Goal: Task Accomplishment & Management: Manage account settings

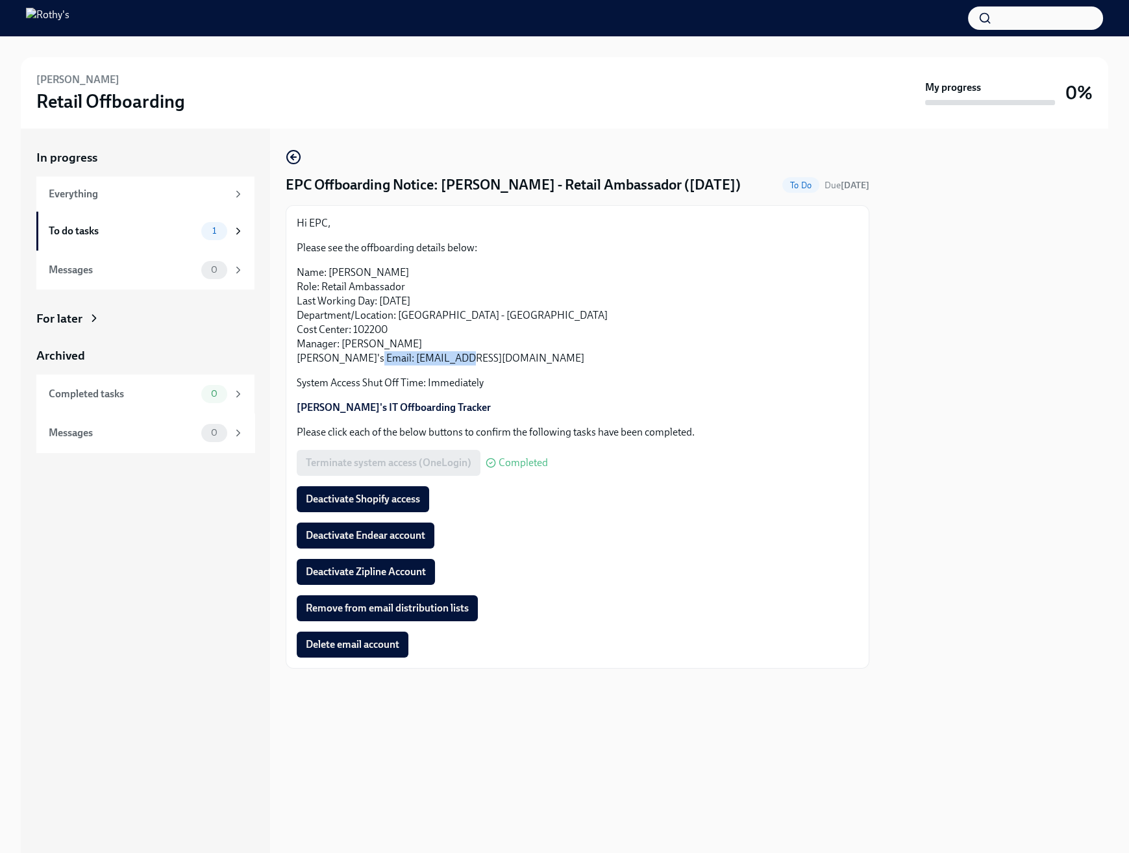
drag, startPoint x: 458, startPoint y: 357, endPoint x: 362, endPoint y: 358, distance: 96.1
click at [362, 358] on p "Name: Sherry Bolduc Role: Retail Ambassador Last Working Day: September 26th, 2…" at bounding box center [577, 315] width 561 height 100
copy p "sbolduc@rothys.com"
click at [395, 537] on span "Deactivate Endear account" at bounding box center [365, 535] width 119 height 13
drag, startPoint x: 388, startPoint y: 502, endPoint x: 463, endPoint y: 500, distance: 75.3
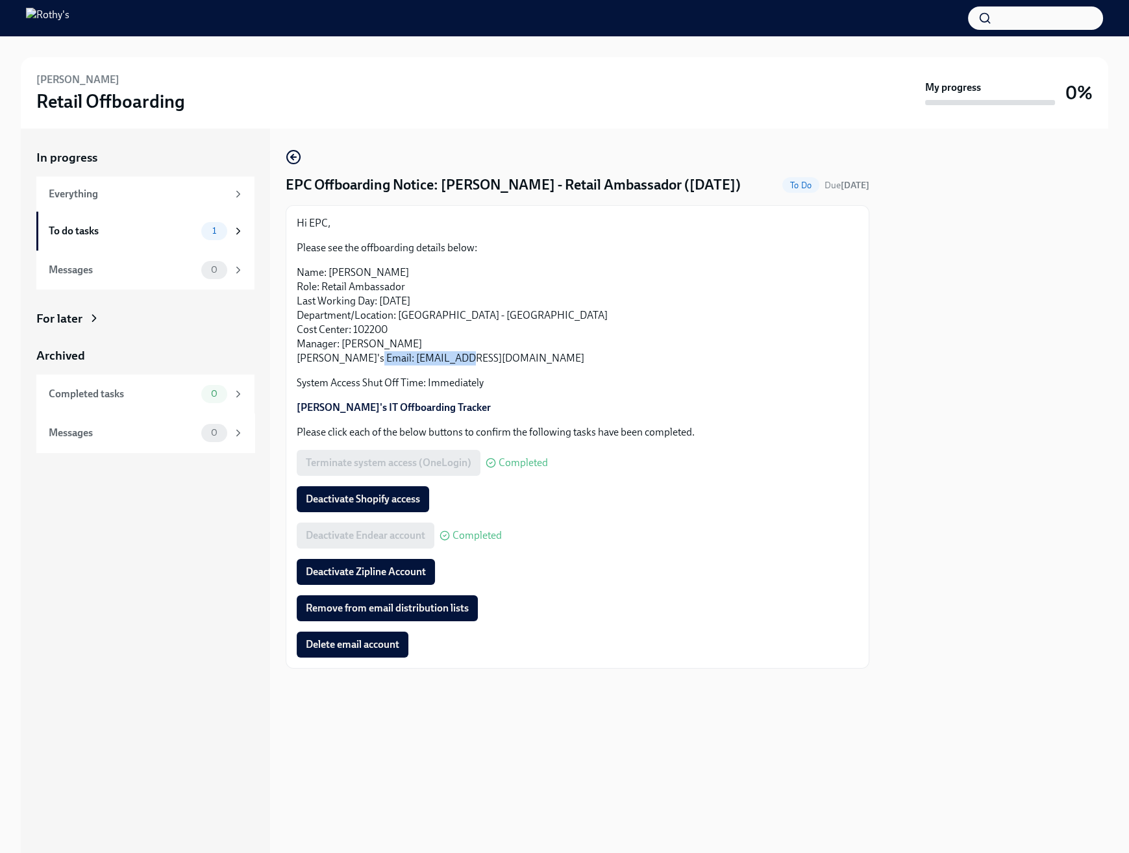
click at [388, 502] on span "Deactivate Shopify access" at bounding box center [363, 499] width 114 height 13
drag, startPoint x: 392, startPoint y: 575, endPoint x: 419, endPoint y: 570, distance: 27.0
click at [392, 575] on span "Deactivate Zipline Account" at bounding box center [366, 571] width 120 height 13
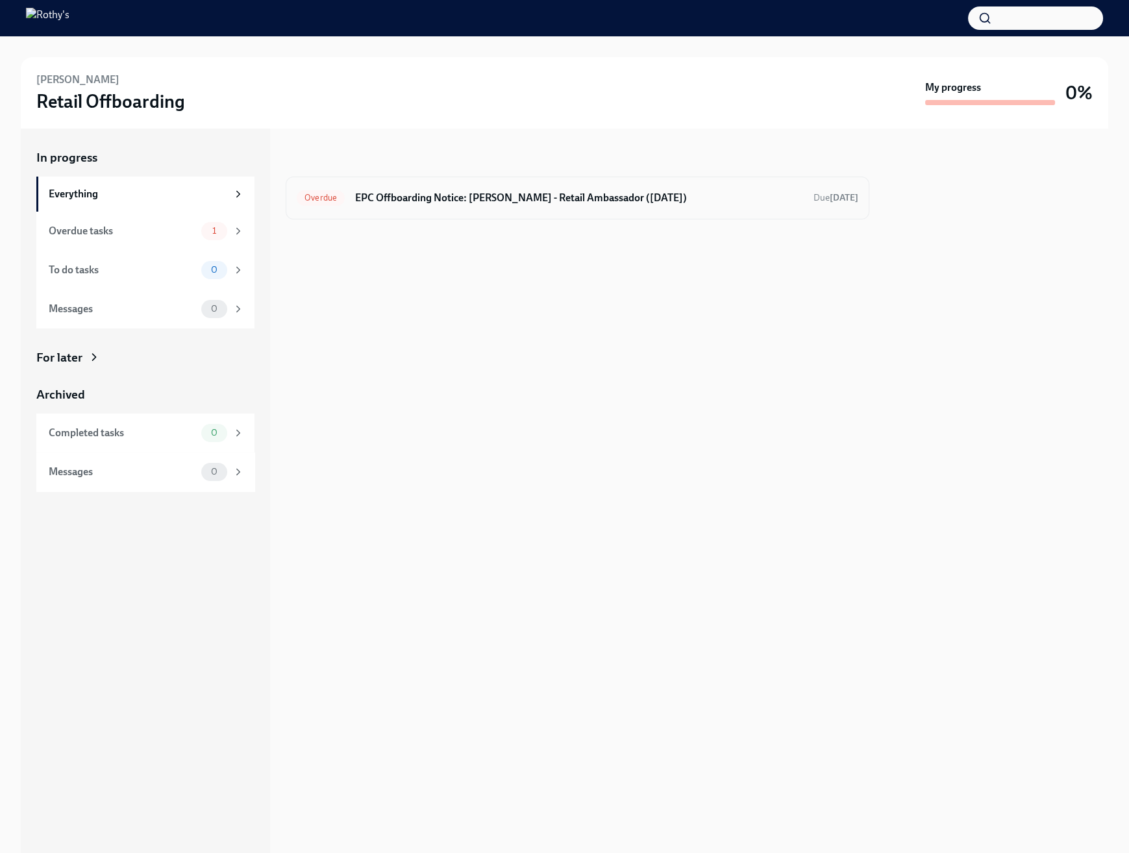
click at [508, 188] on div "Overdue EPC Offboarding Notice: [PERSON_NAME] - Retail Ambassador ([DATE]) Due …" at bounding box center [577, 198] width 561 height 21
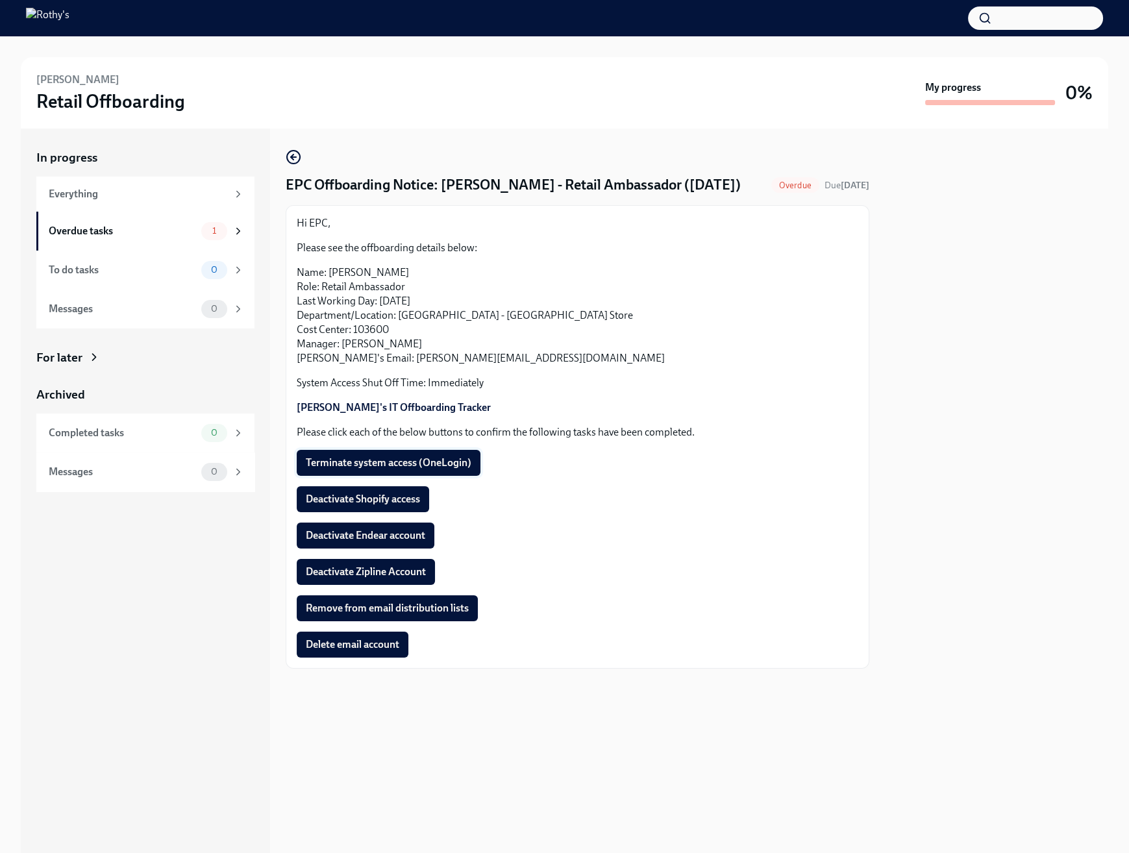
click at [374, 458] on span "Terminate system access (OneLogin)" at bounding box center [389, 462] width 166 height 13
click at [391, 504] on span "Deactivate Shopify access" at bounding box center [363, 499] width 114 height 13
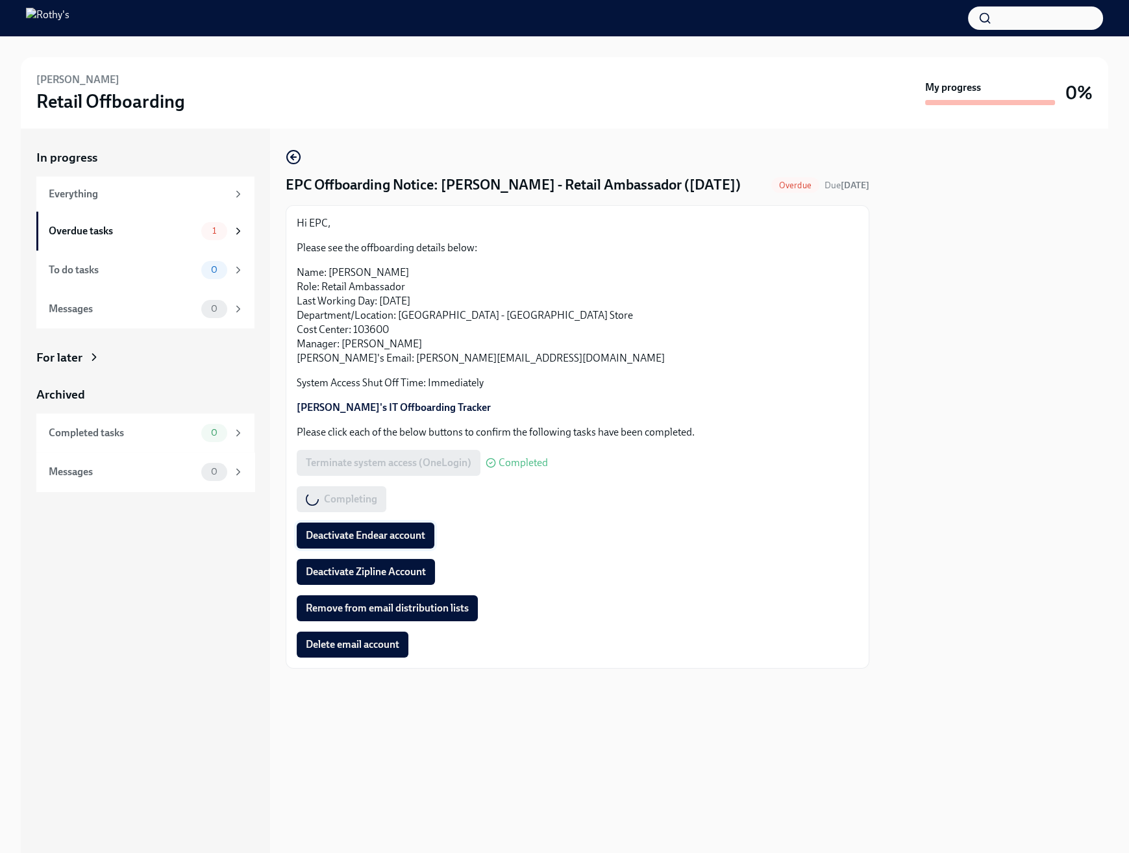
click at [384, 535] on span "Deactivate Endear account" at bounding box center [365, 535] width 119 height 13
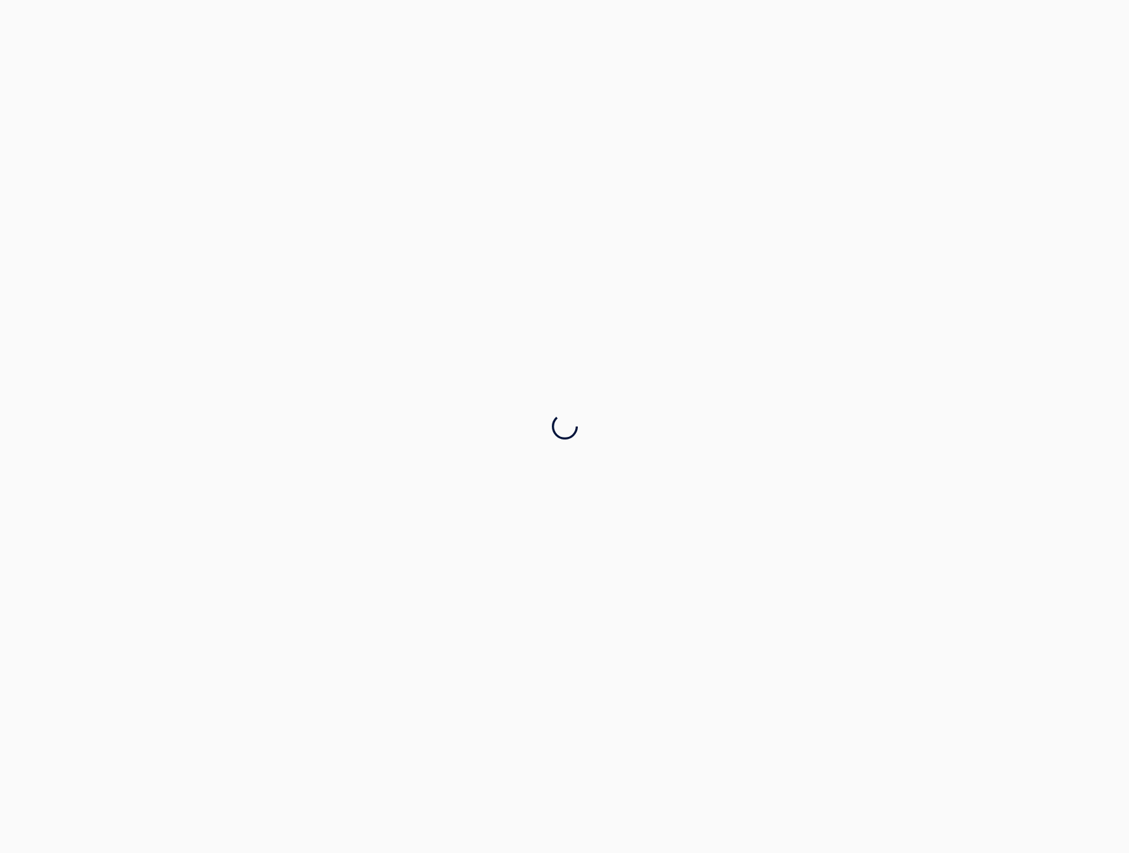
drag, startPoint x: 464, startPoint y: 359, endPoint x: 361, endPoint y: 362, distance: 103.2
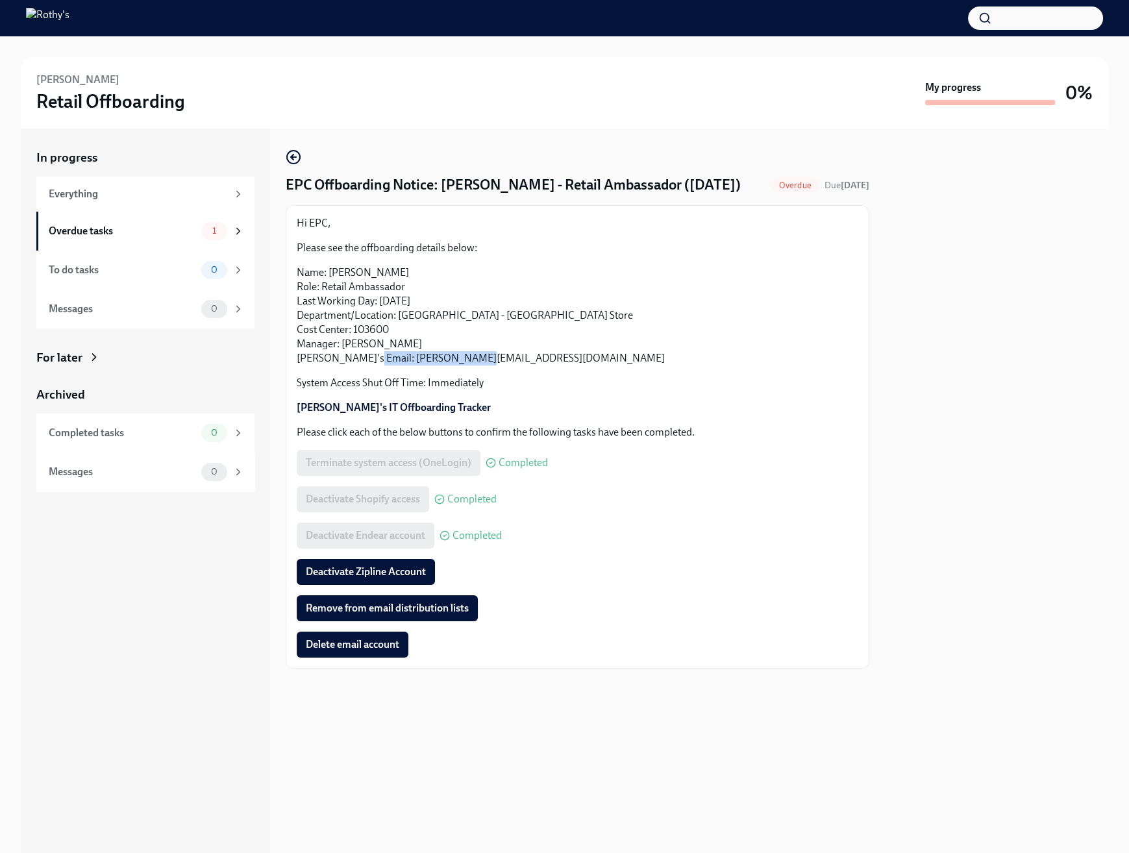
drag, startPoint x: 471, startPoint y: 363, endPoint x: 363, endPoint y: 364, distance: 107.7
click at [363, 364] on p "Name: [PERSON_NAME] Role: Retail Ambassador Last Working Day: [DATE] Department…" at bounding box center [577, 315] width 561 height 100
copy p "[PERSON_NAME][EMAIL_ADDRESS][DOMAIN_NAME]"
drag, startPoint x: 359, startPoint y: 569, endPoint x: 374, endPoint y: 578, distance: 17.1
click at [359, 569] on span "Deactivate Zipline Account" at bounding box center [366, 571] width 120 height 13
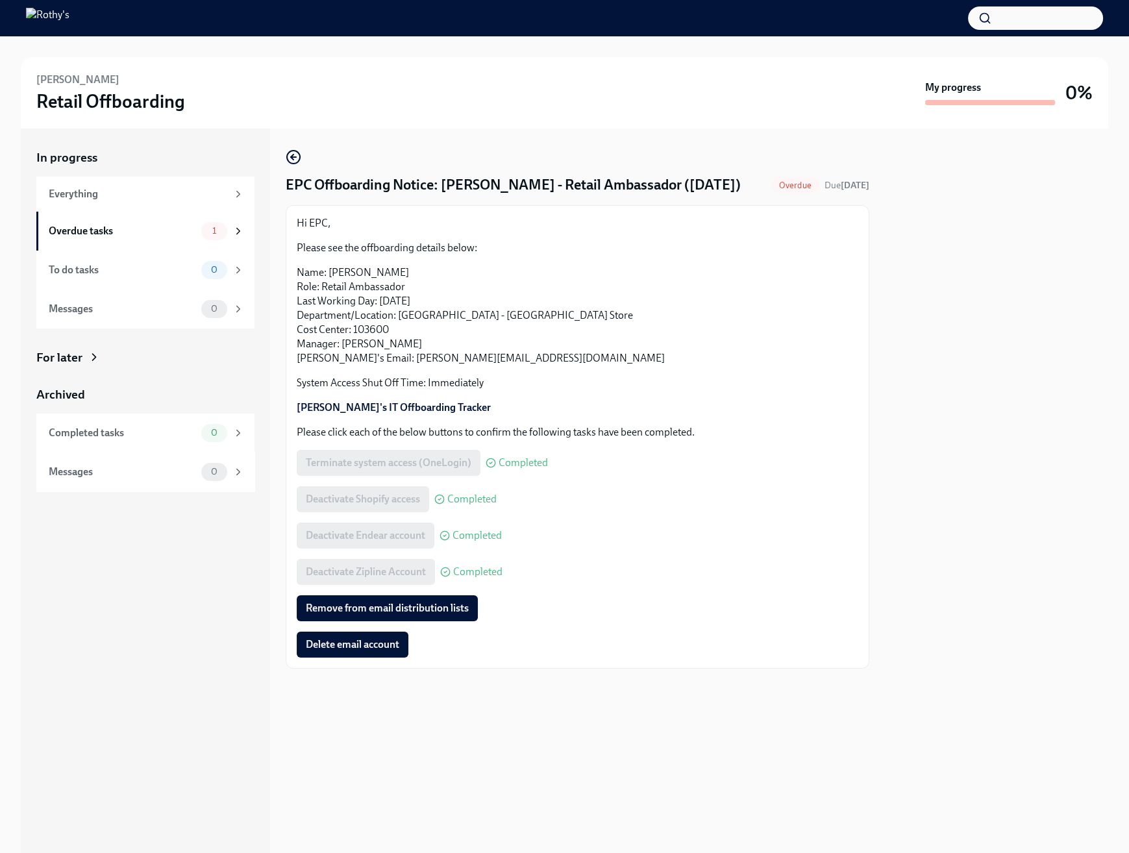
click at [596, 460] on div "Terminate system access (OneLogin) Completed" at bounding box center [577, 463] width 561 height 26
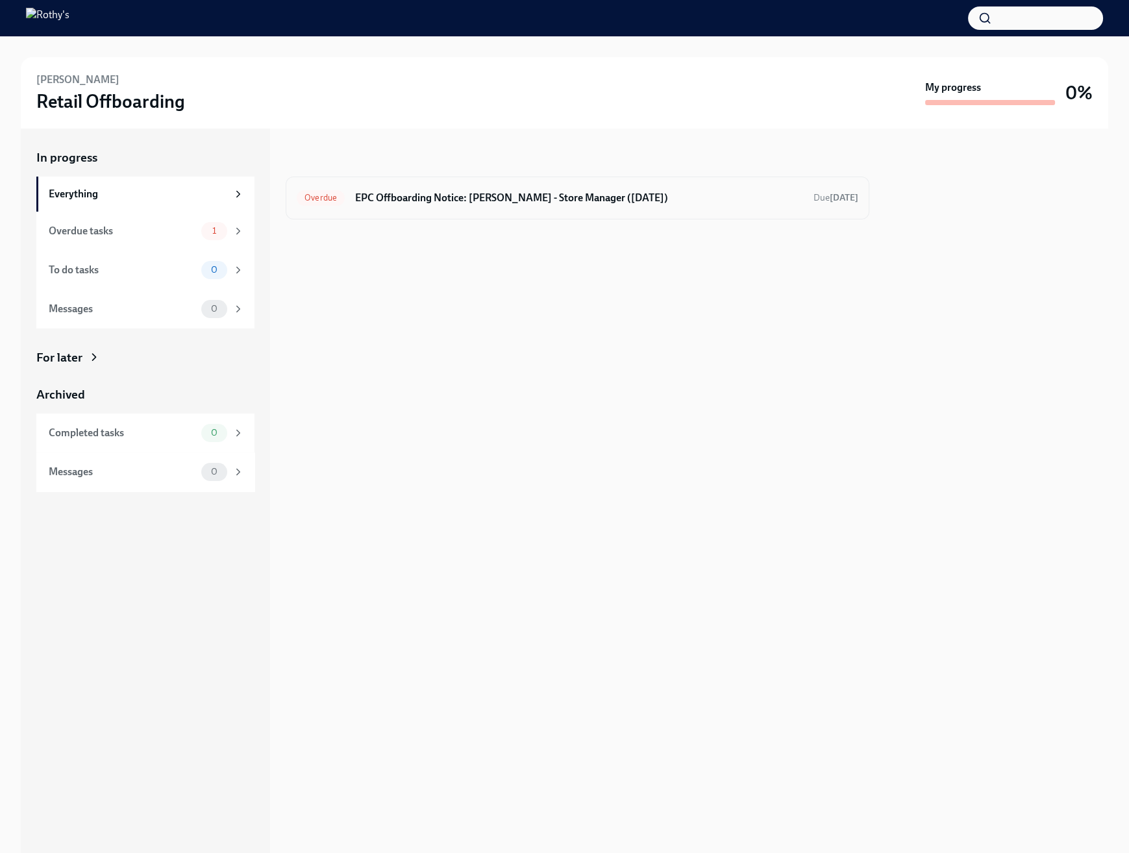
click at [512, 193] on h6 "EPC Offboarding Notice: Kendra Kaywood - Store Manager (09/23/2025)" at bounding box center [579, 198] width 448 height 14
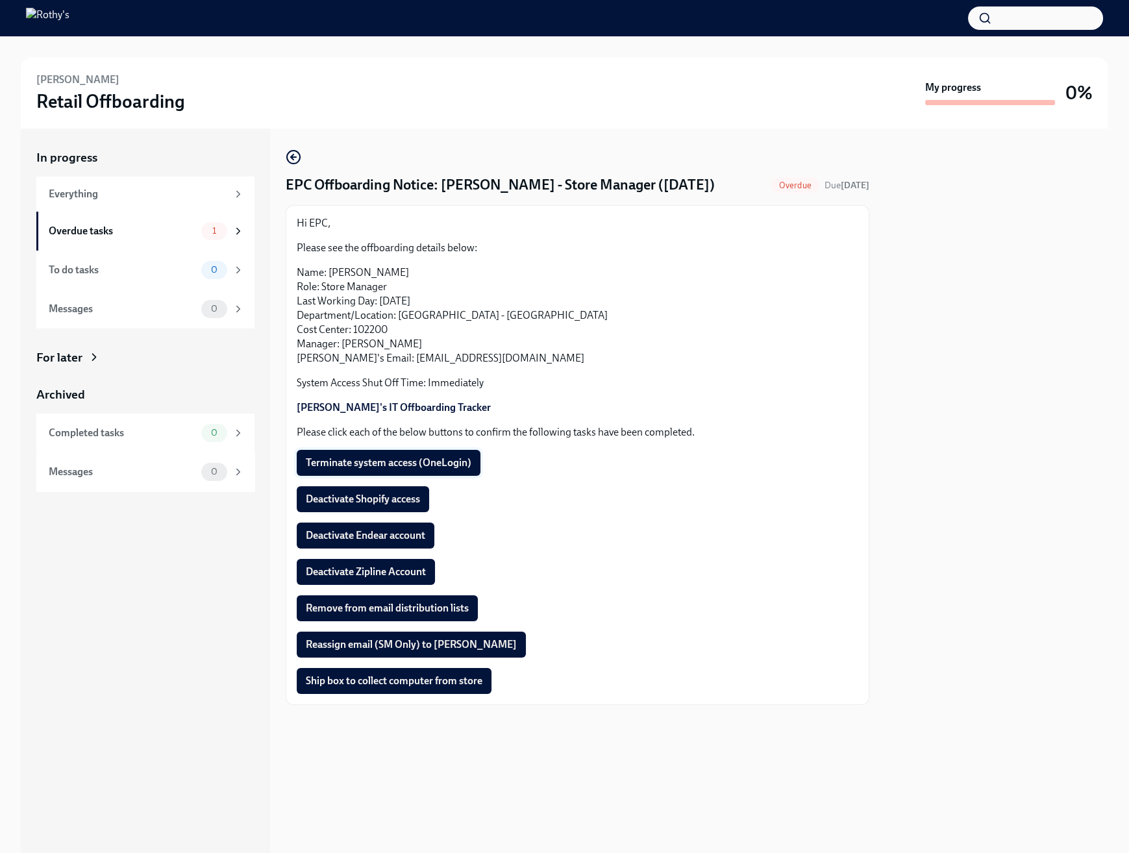
click at [401, 469] on span "Terminate system access (OneLogin)" at bounding box center [389, 462] width 166 height 13
click at [406, 497] on span "Deactivate Shopify access" at bounding box center [363, 499] width 114 height 13
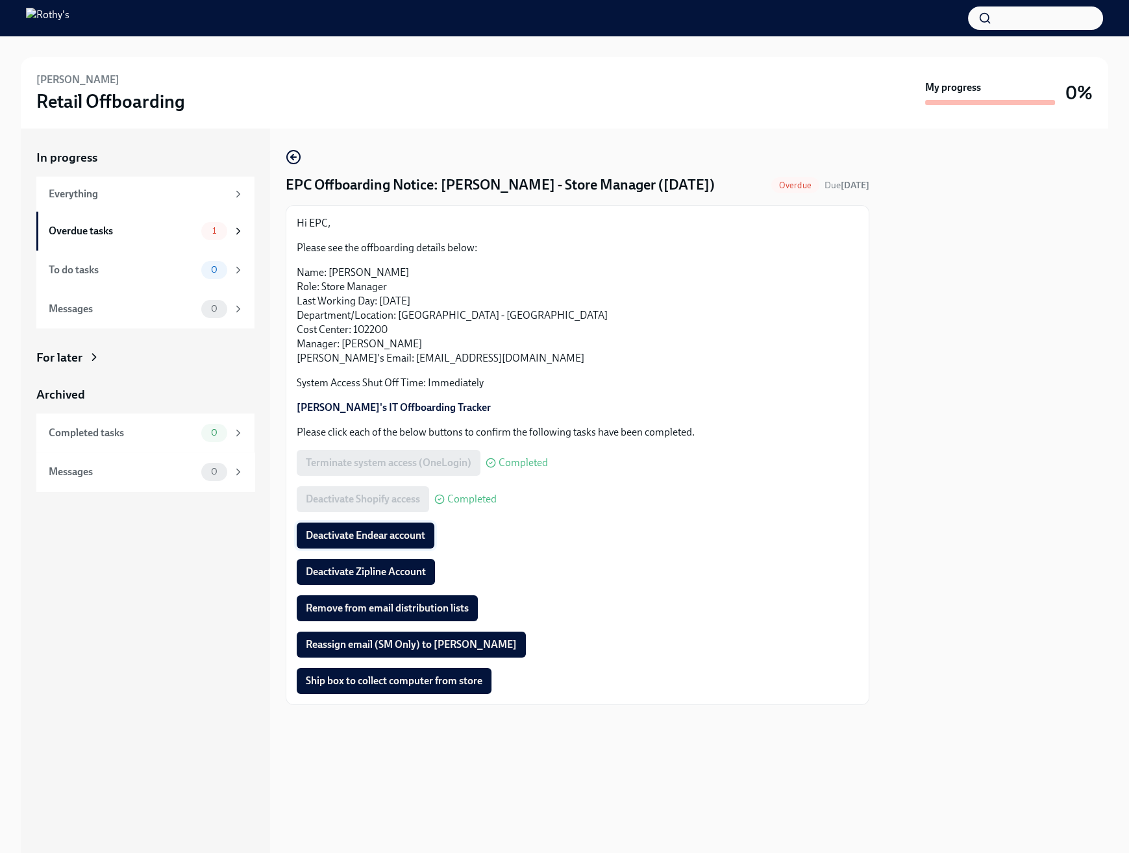
click at [363, 536] on span "Deactivate Endear account" at bounding box center [365, 535] width 119 height 13
click at [390, 576] on span "Deactivate Zipline Account" at bounding box center [366, 571] width 120 height 13
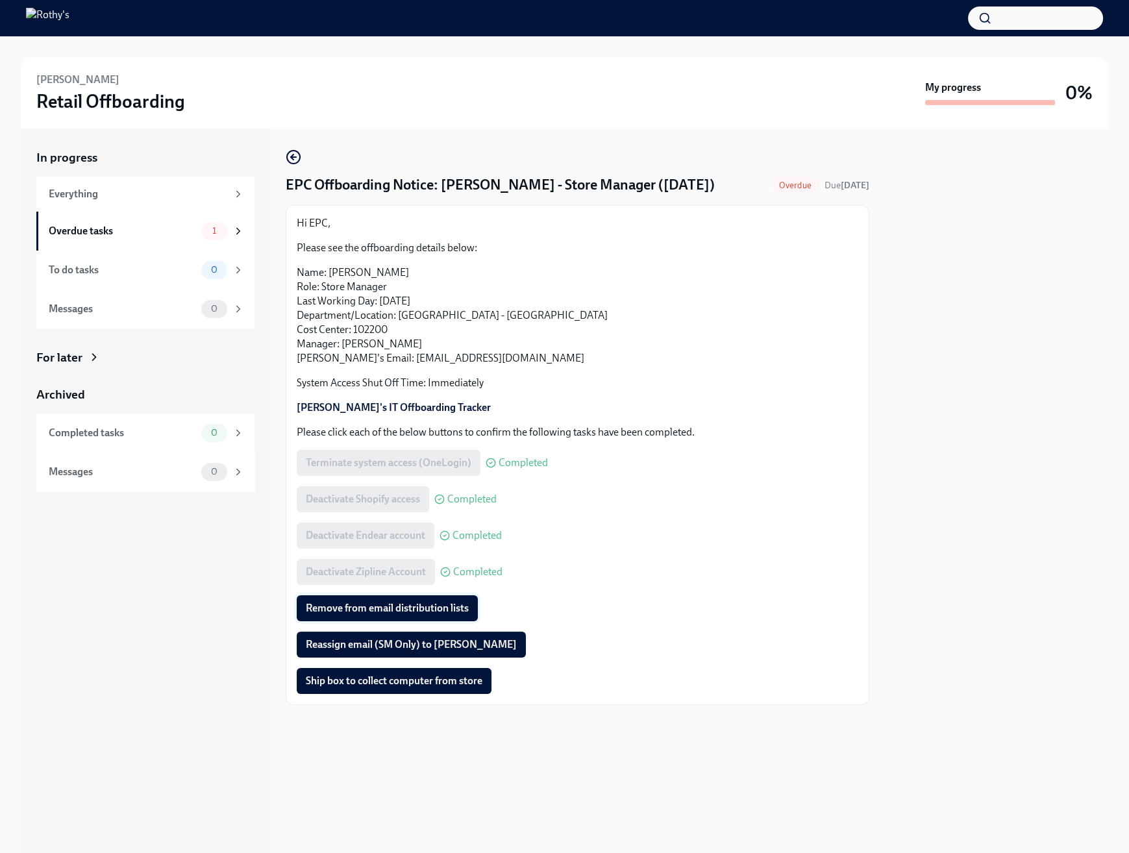
click at [436, 612] on span "Remove from email distribution lists" at bounding box center [387, 608] width 163 height 13
